Goal: Task Accomplishment & Management: Use online tool/utility

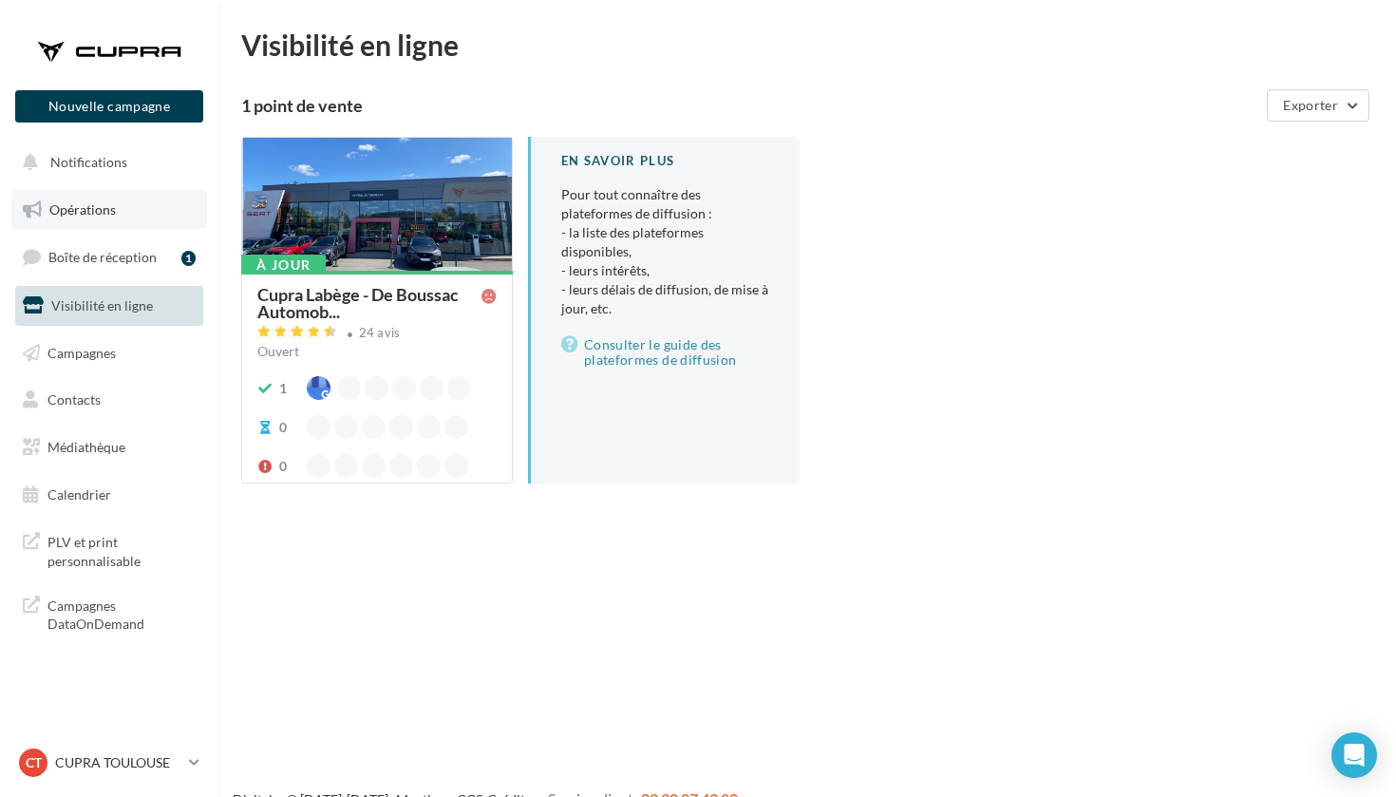
click at [115, 208] on span "Opérations" at bounding box center [82, 209] width 66 height 16
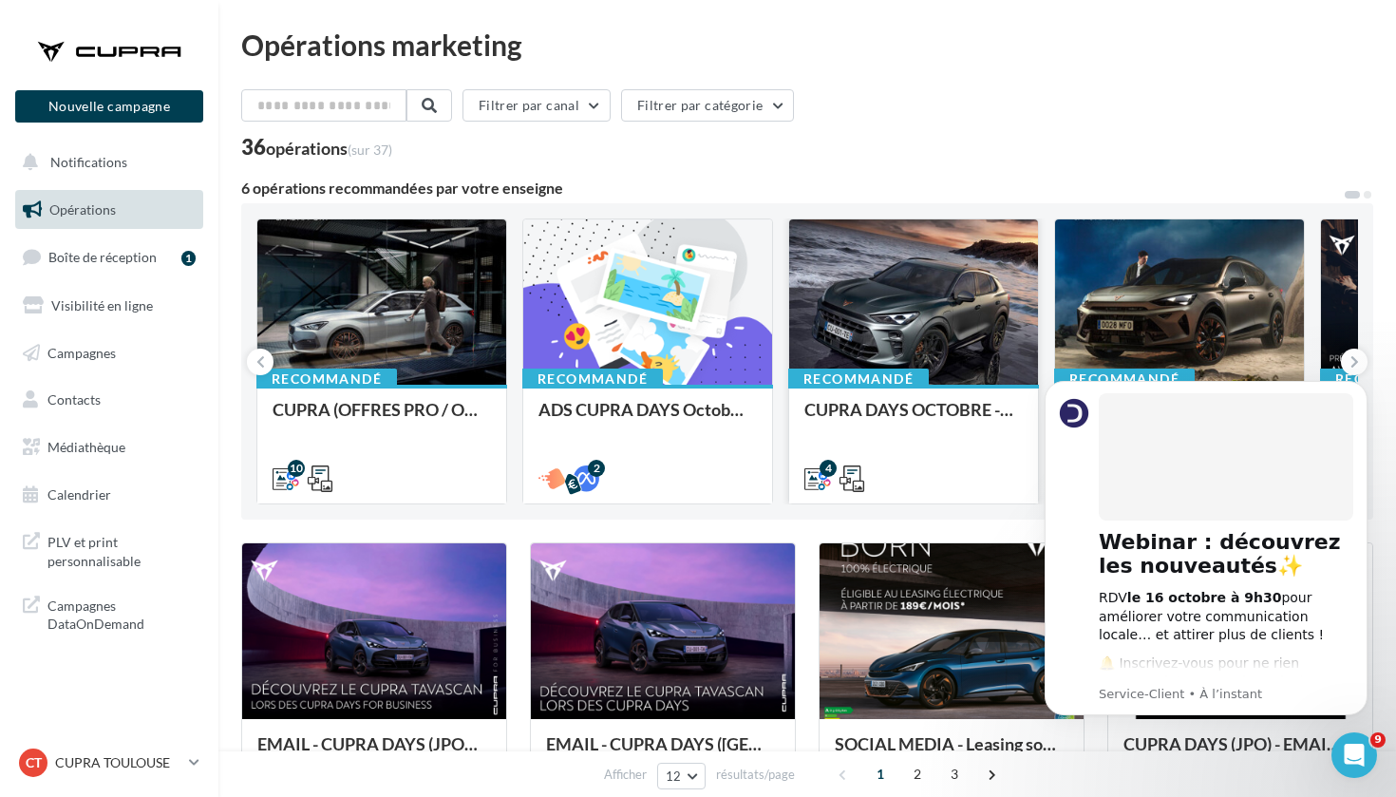
click at [936, 312] on div at bounding box center [913, 302] width 249 height 167
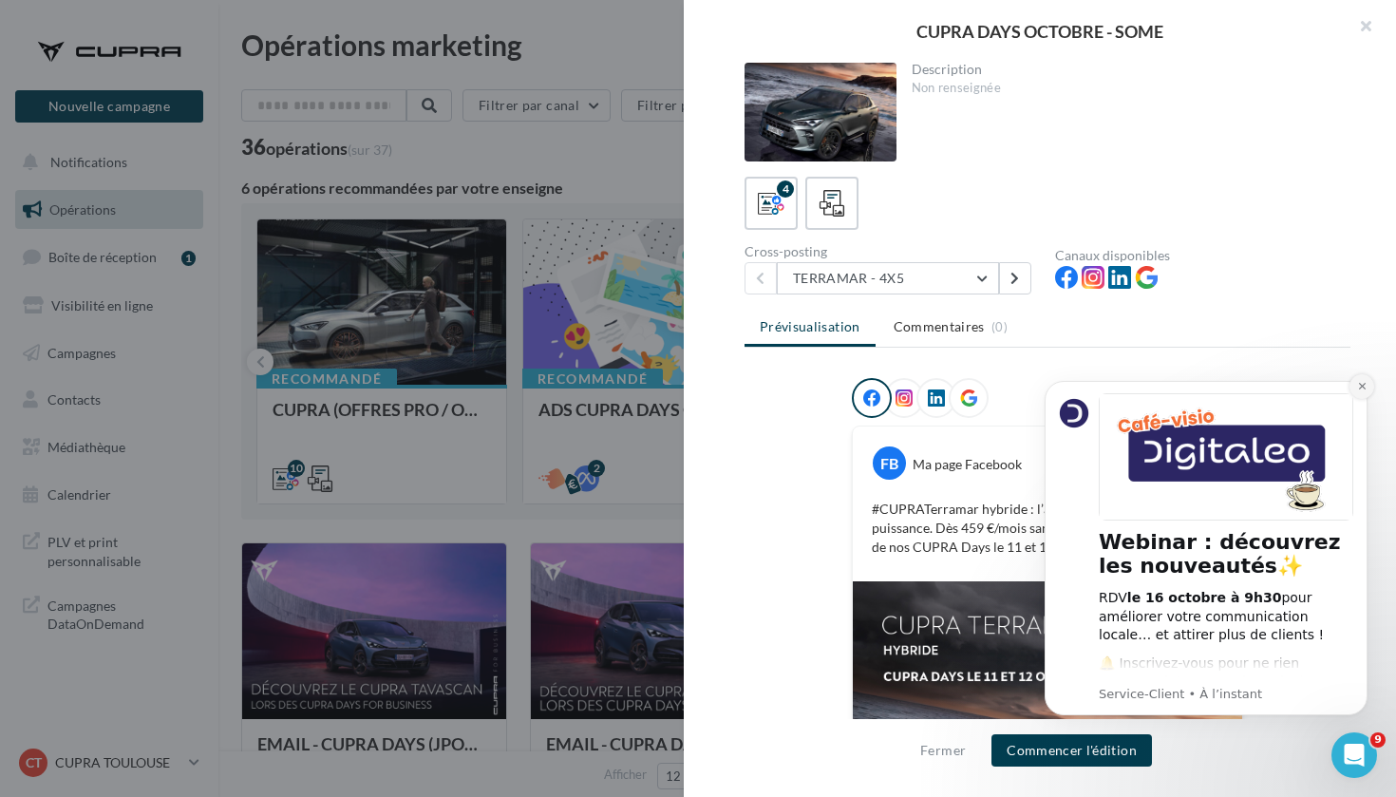
click at [1362, 385] on icon "Dismiss notification" at bounding box center [1363, 386] width 10 height 10
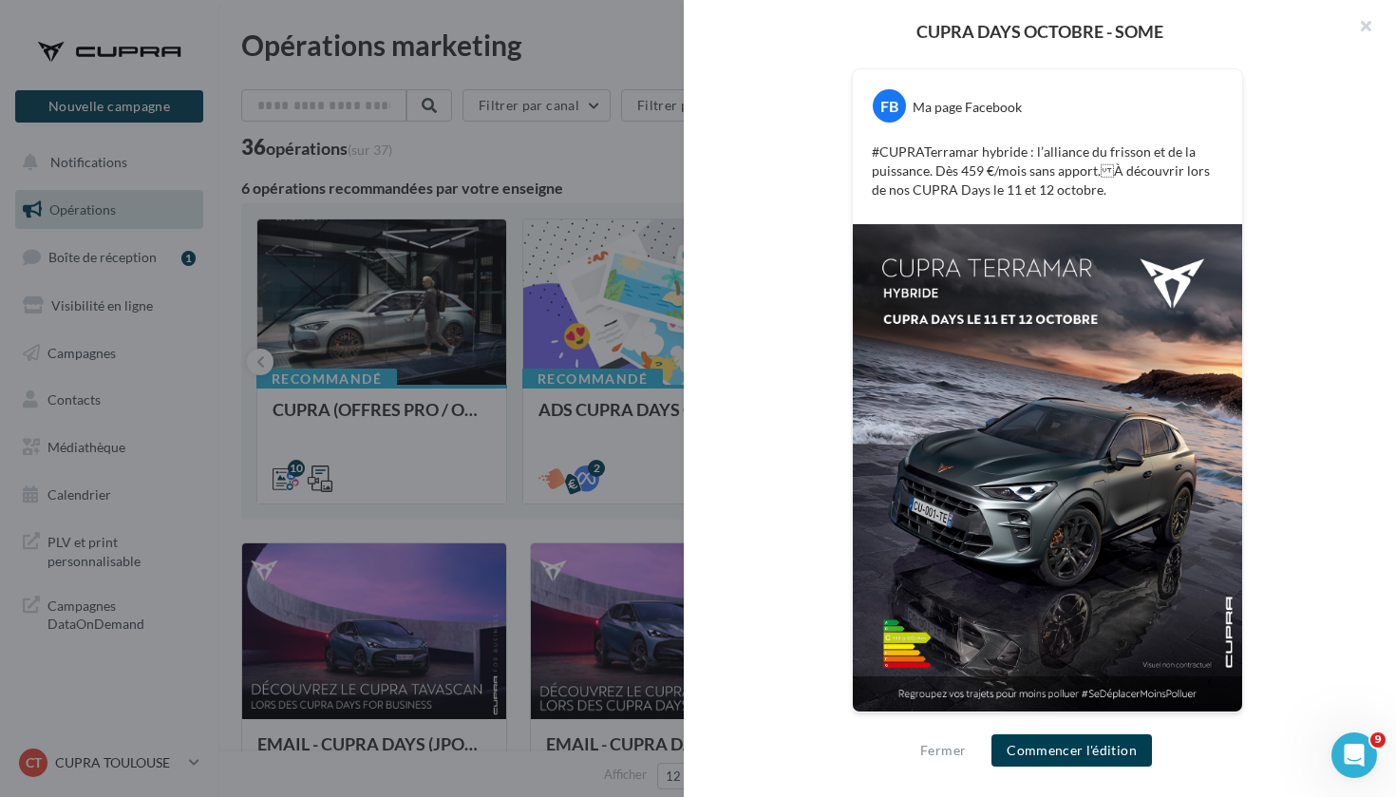
scroll to position [143, 0]
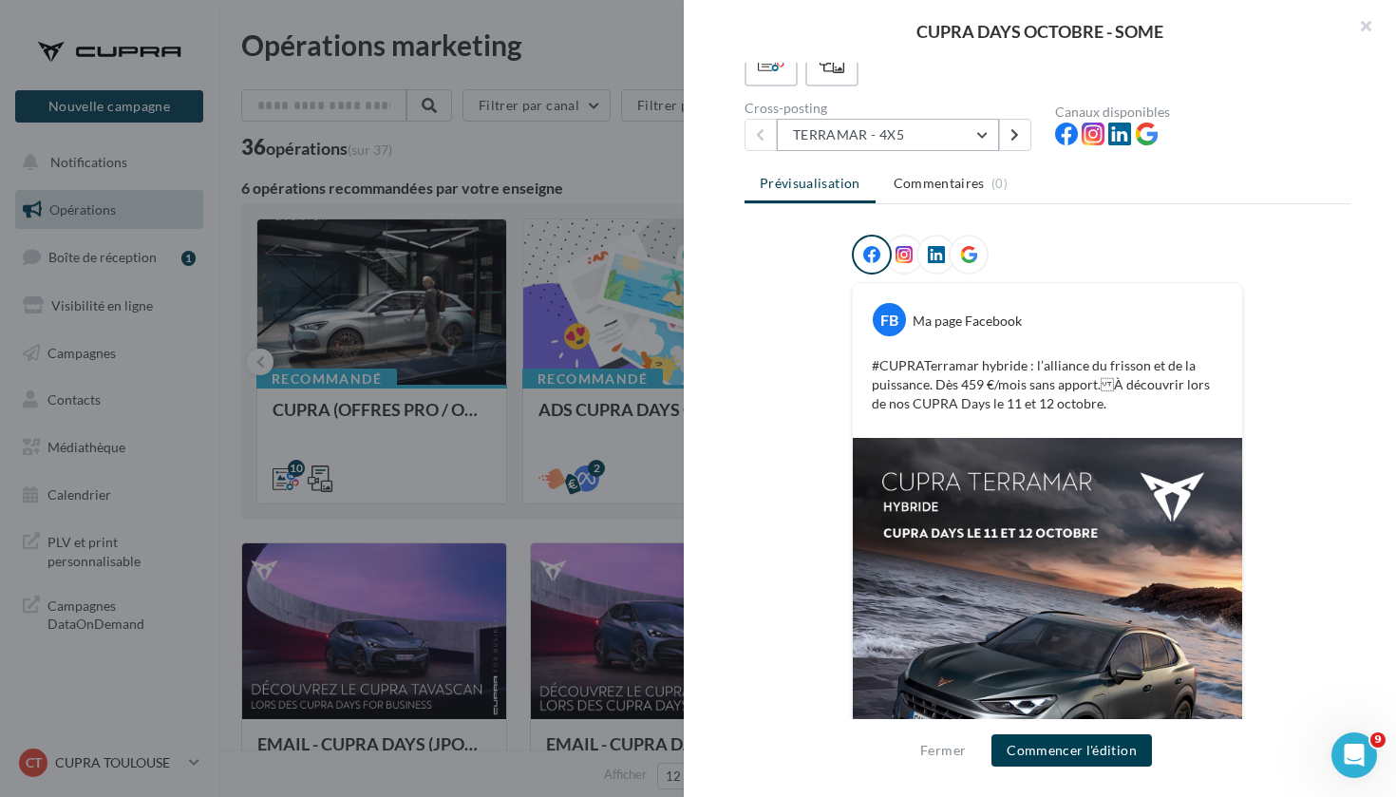
click at [886, 143] on button "TERRAMAR - 4X5" at bounding box center [888, 135] width 222 height 32
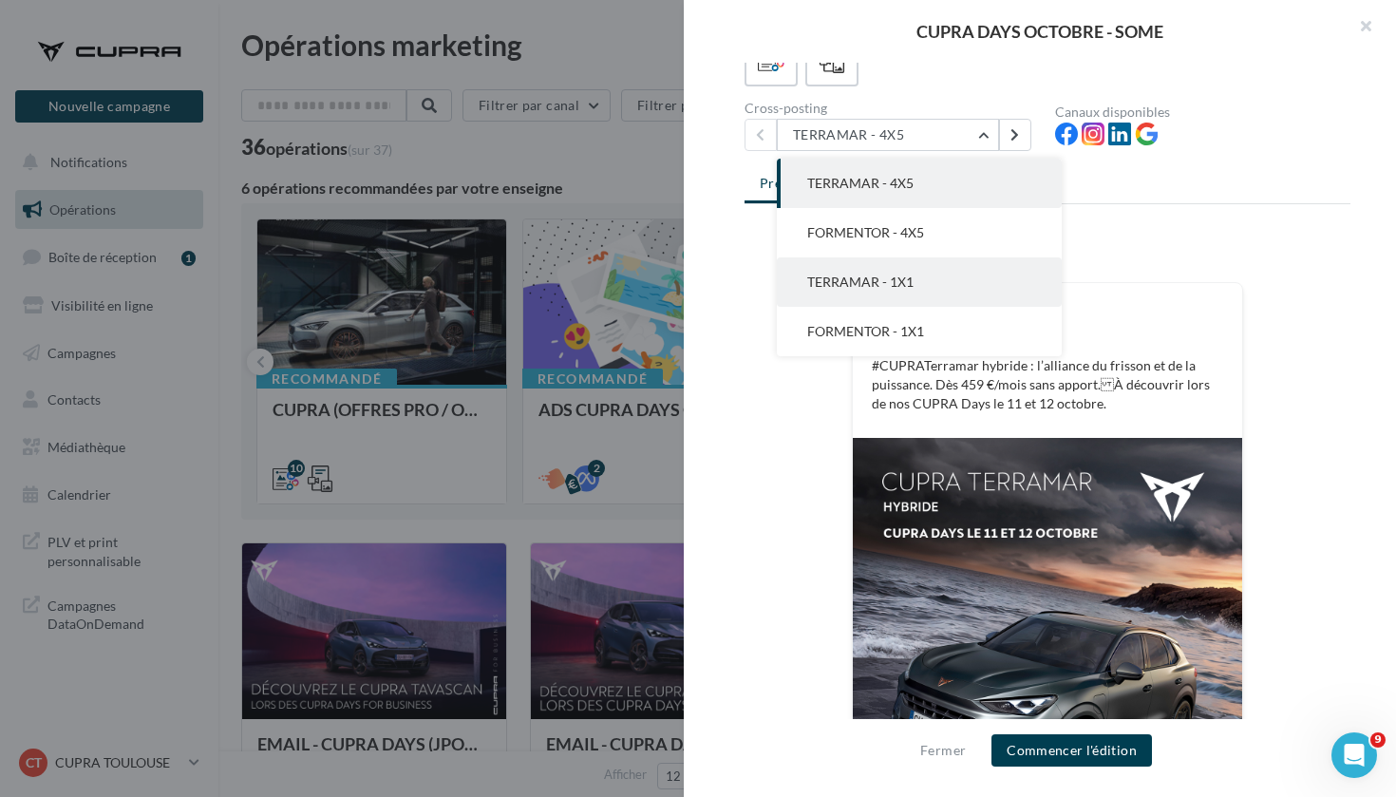
click at [891, 283] on span "TERRAMAR - 1X1" at bounding box center [860, 282] width 106 height 16
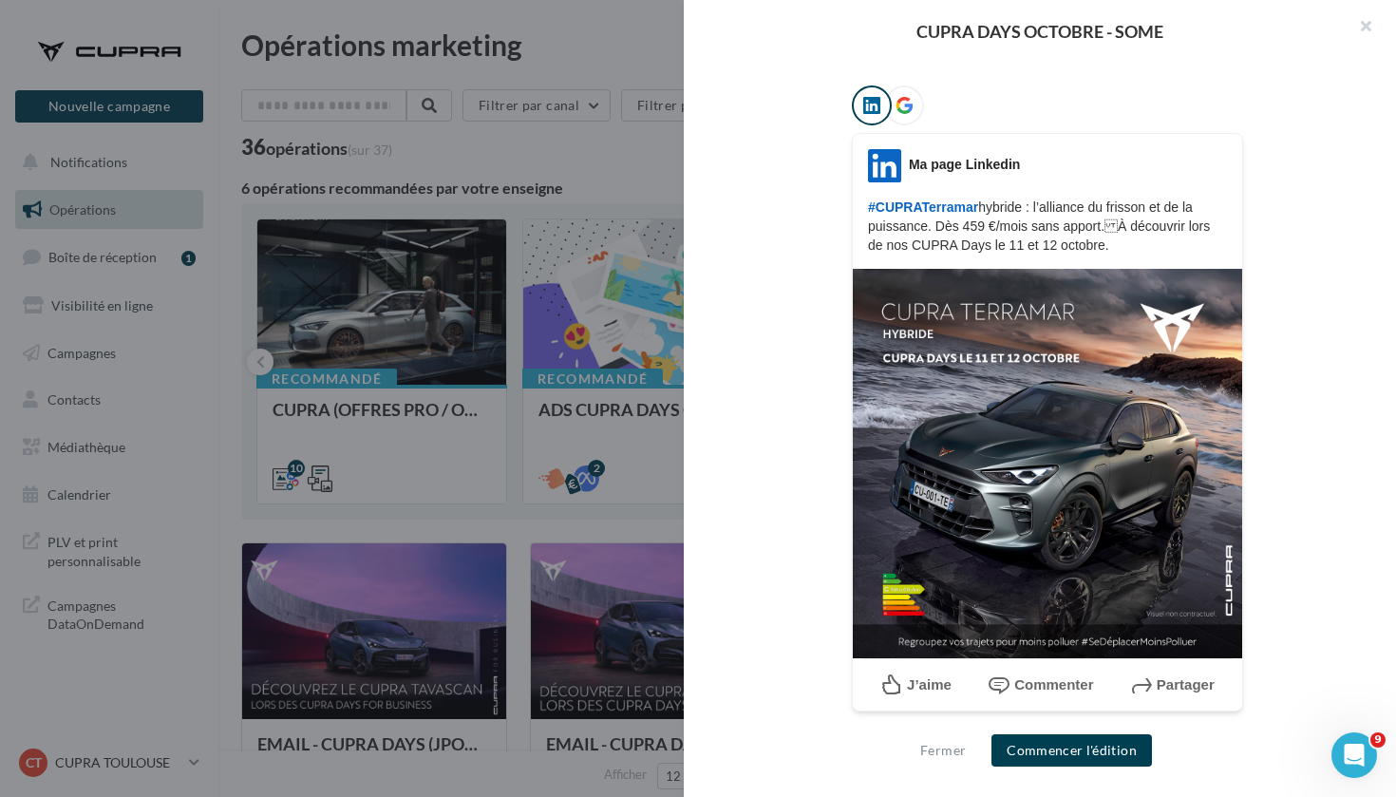
scroll to position [292, 0]
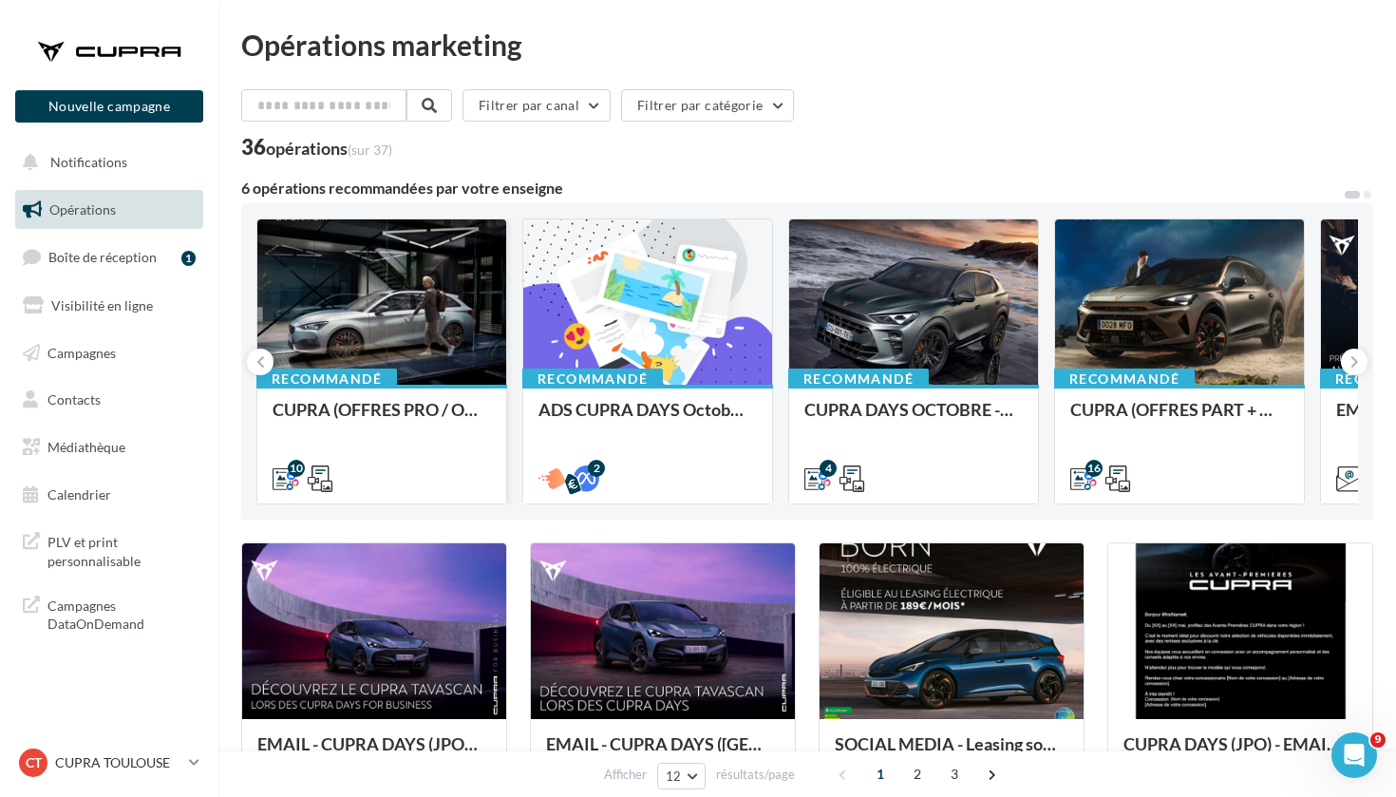
click at [408, 278] on div at bounding box center [381, 302] width 249 height 167
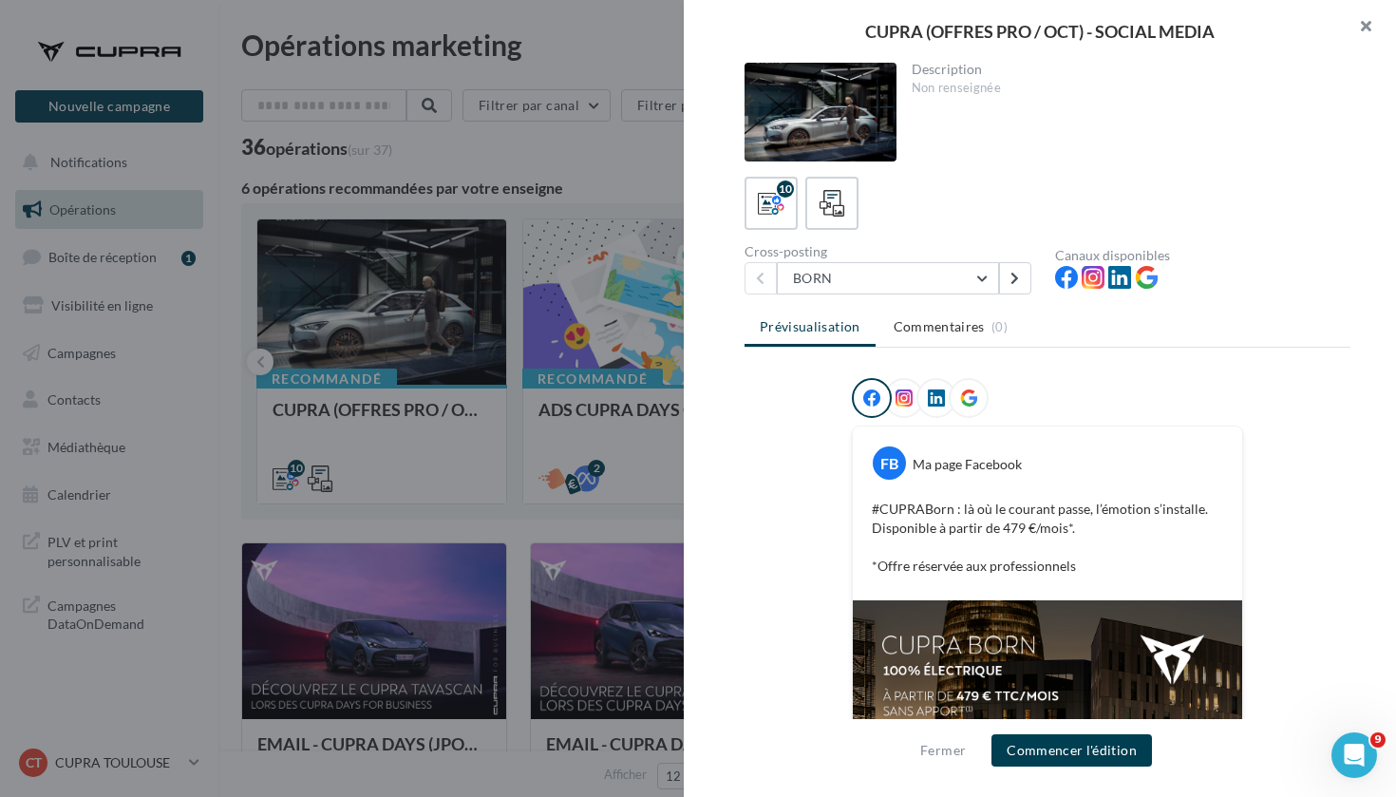
click at [1373, 27] on button "button" at bounding box center [1358, 28] width 76 height 57
